Goal: Task Accomplishment & Management: Manage account settings

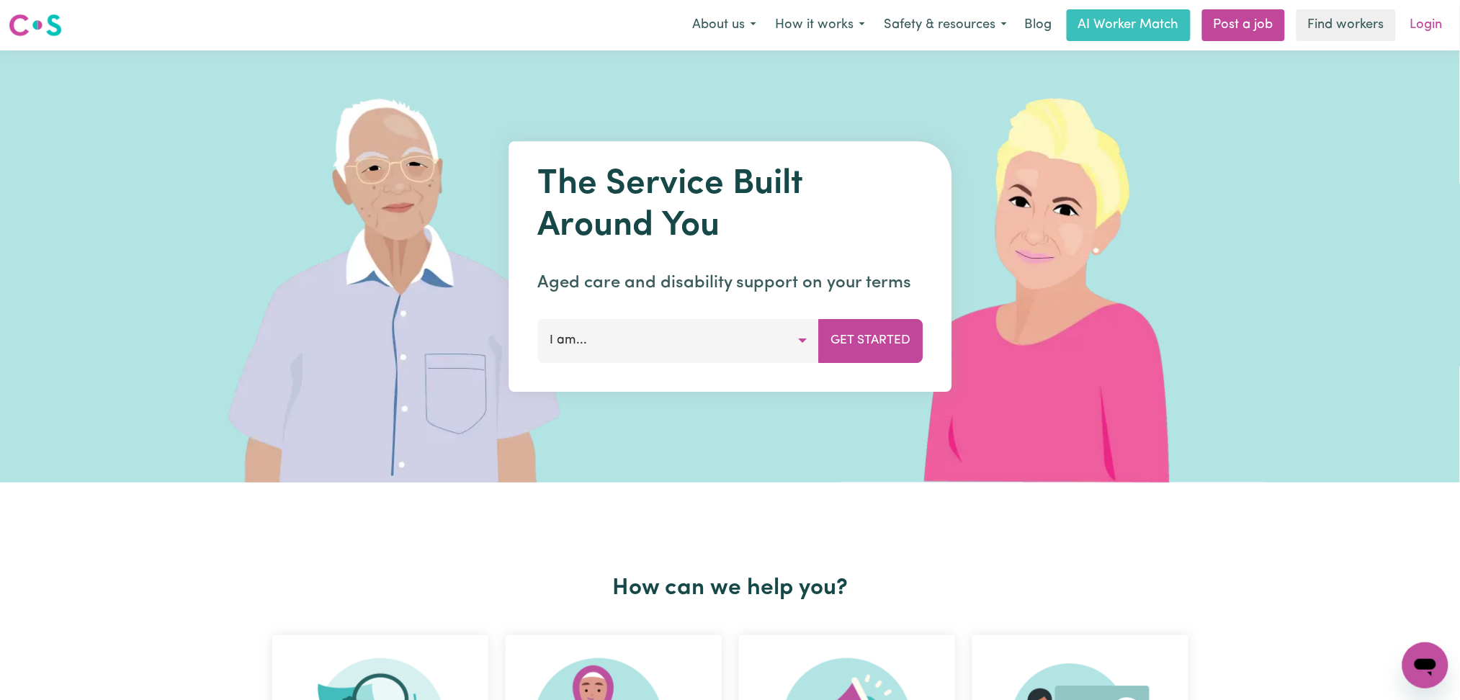
click at [1442, 34] on link "Login" at bounding box center [1426, 25] width 50 height 32
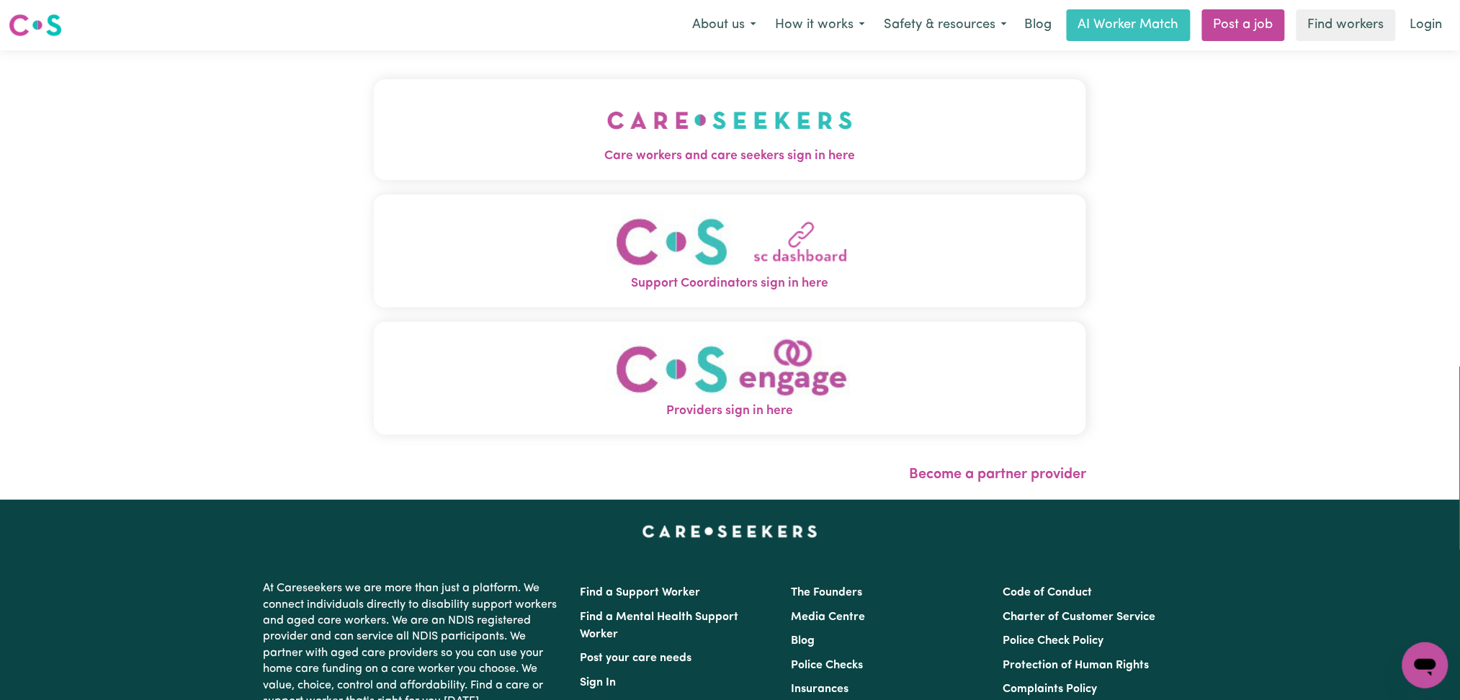
click at [864, 171] on button "Care workers and care seekers sign in here" at bounding box center [730, 129] width 713 height 101
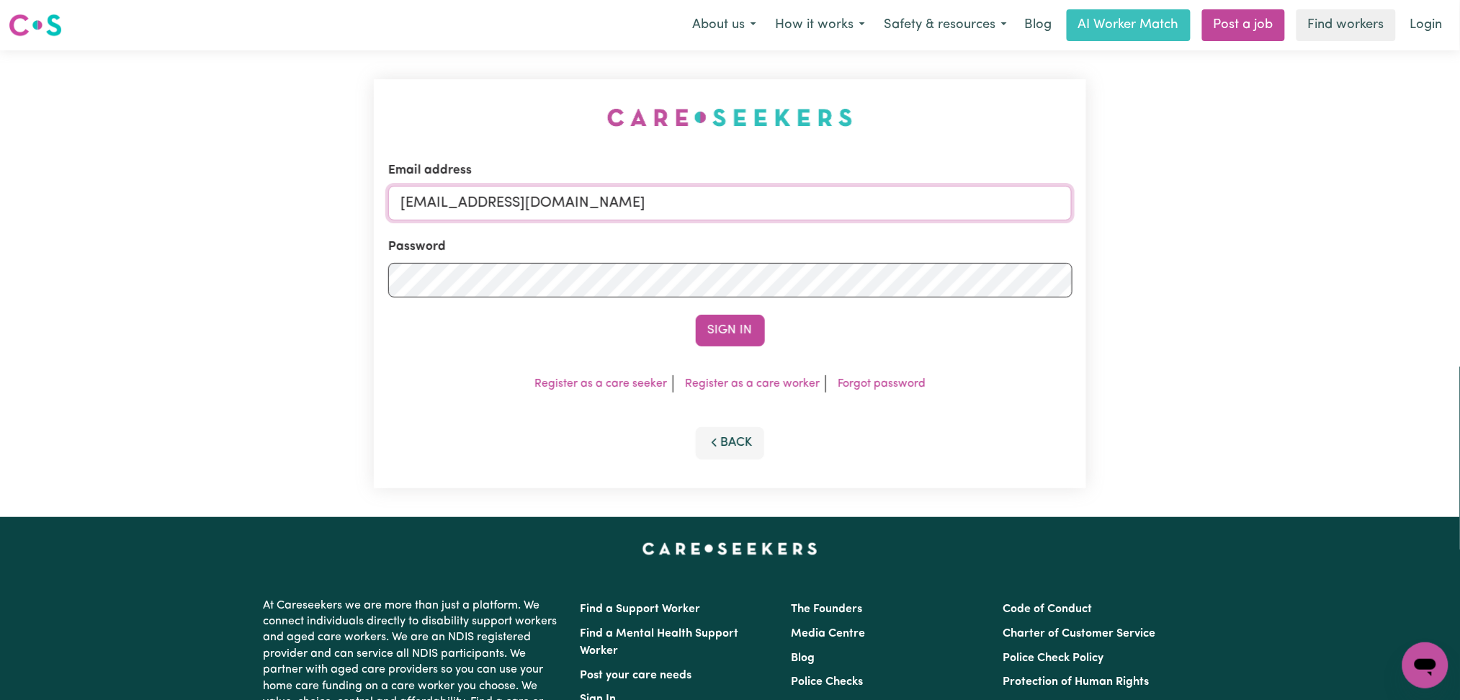
click at [603, 219] on input "[EMAIL_ADDRESS][DOMAIN_NAME]" at bounding box center [730, 203] width 684 height 35
type input "[EMAIL_ADDRESS][DOMAIN_NAME]"
drag, startPoint x: 757, startPoint y: 318, endPoint x: 745, endPoint y: 321, distance: 12.1
click at [751, 320] on button "Sign In" at bounding box center [730, 331] width 69 height 32
